Goal: Task Accomplishment & Management: Complete application form

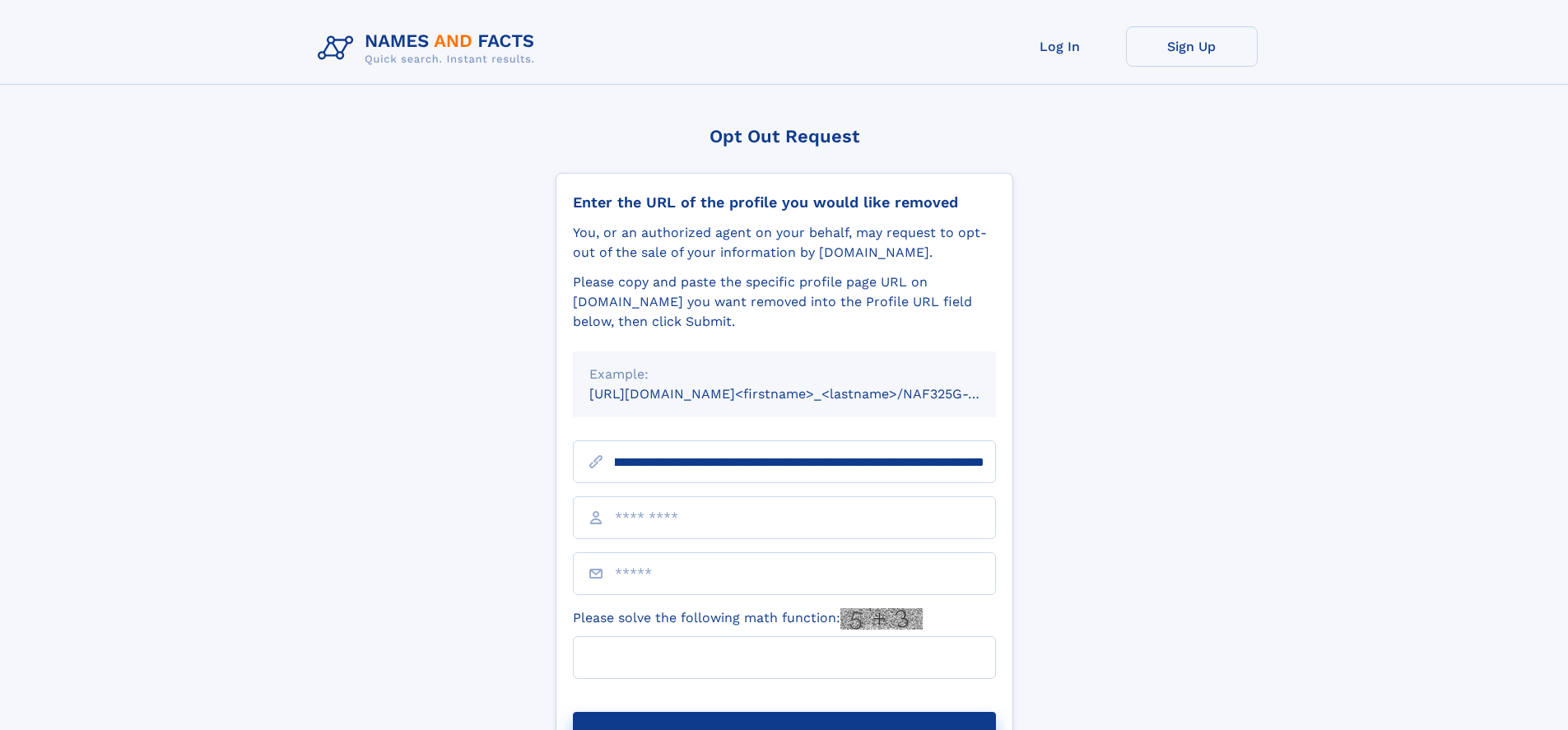
scroll to position [0, 187]
type input "**********"
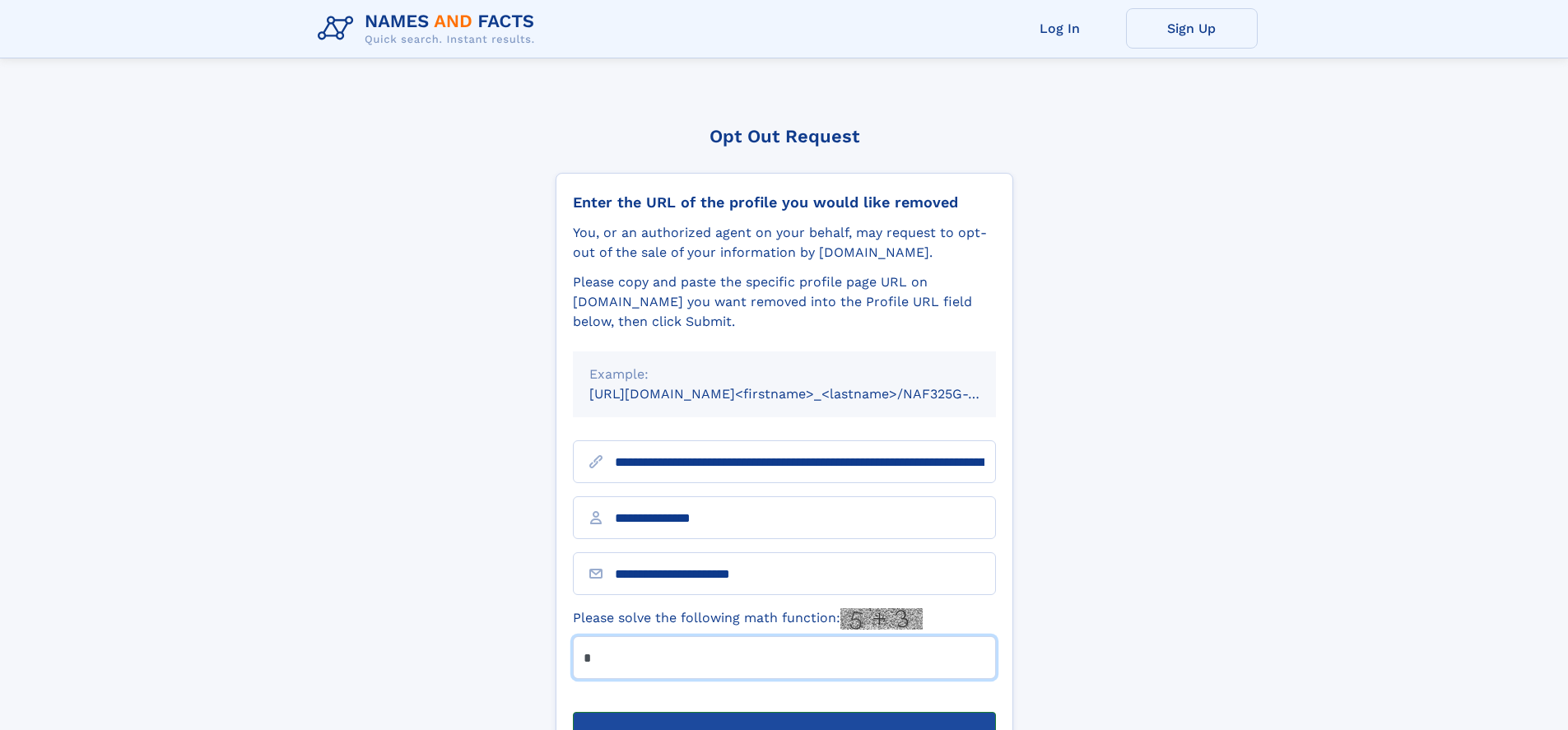
type input "*"
click at [784, 712] on button "Submit Opt Out Request" at bounding box center [784, 738] width 423 height 52
